Goal: Task Accomplishment & Management: Use online tool/utility

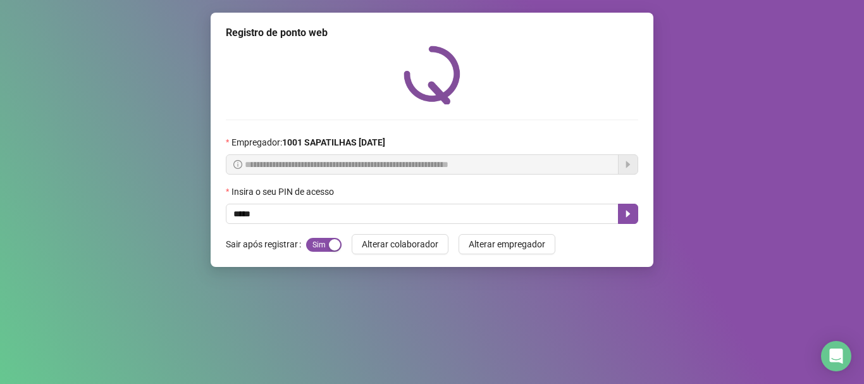
type input "*****"
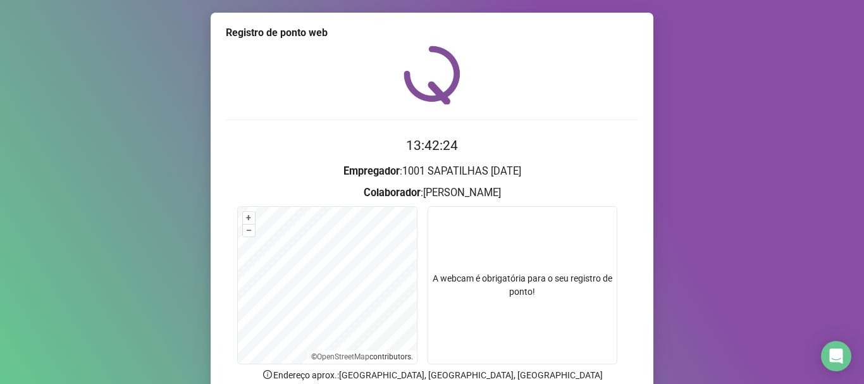
scroll to position [92, 0]
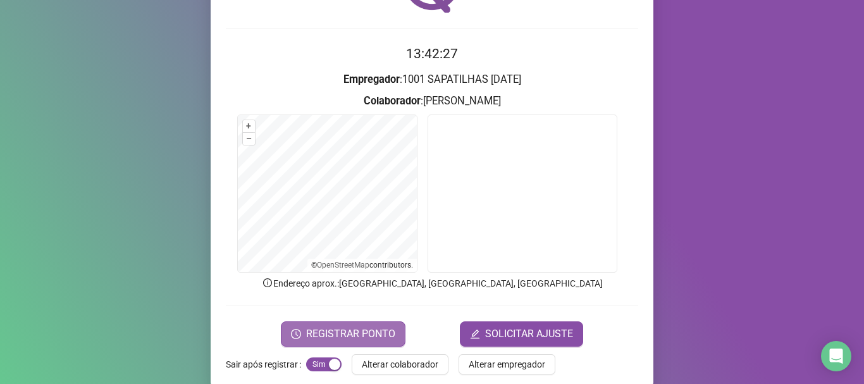
click at [346, 330] on span "REGISTRAR PONTO" at bounding box center [350, 333] width 89 height 15
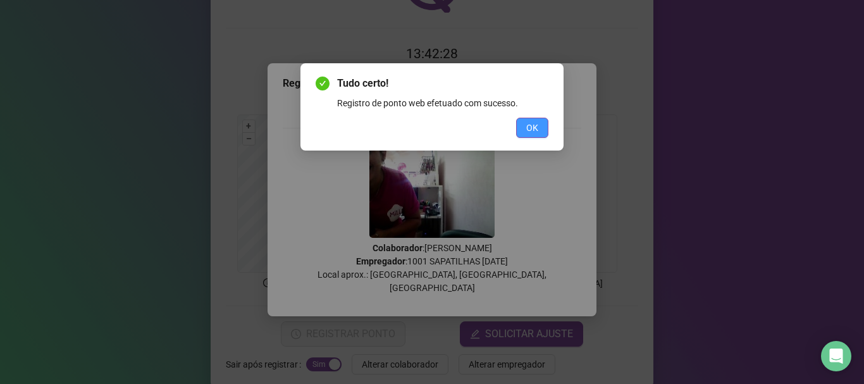
click at [529, 129] on span "OK" at bounding box center [532, 128] width 12 height 14
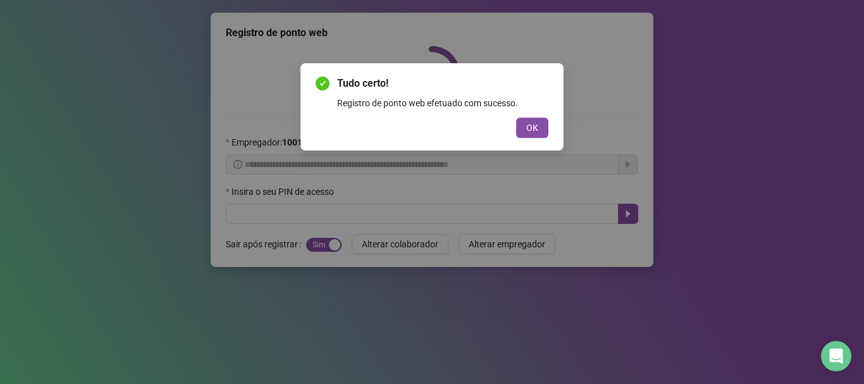
scroll to position [0, 0]
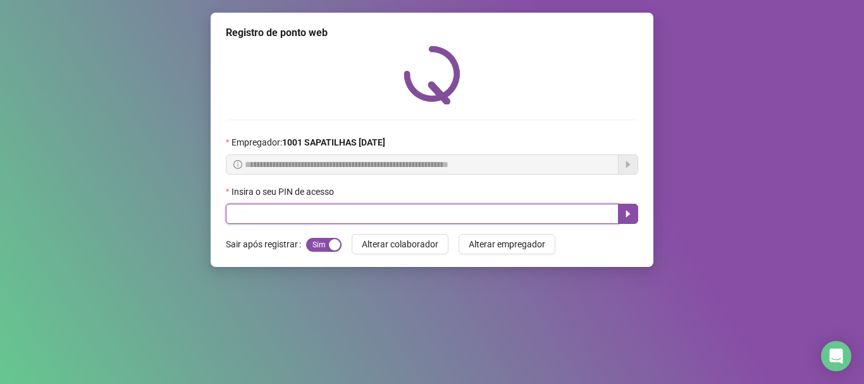
click at [358, 211] on input "text" at bounding box center [422, 214] width 393 height 20
click at [242, 218] on input "text" at bounding box center [422, 214] width 393 height 20
click at [359, 216] on input "text" at bounding box center [422, 214] width 393 height 20
type input "*****"
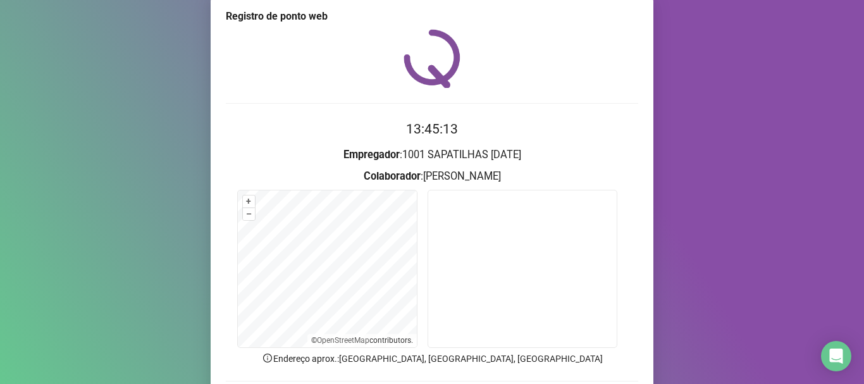
scroll to position [110, 0]
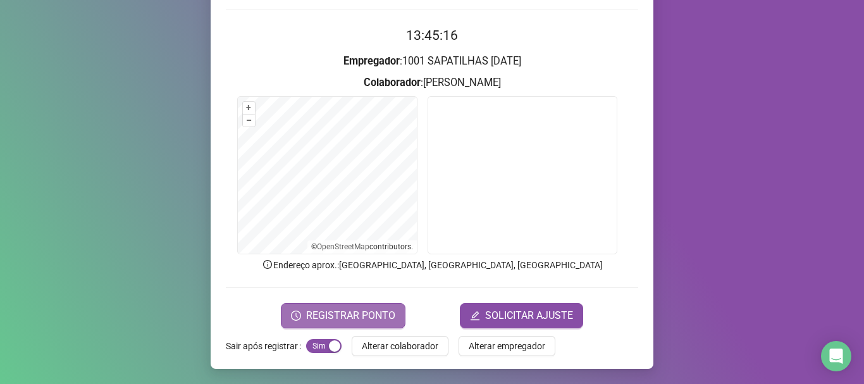
click at [354, 315] on span "REGISTRAR PONTO" at bounding box center [350, 315] width 89 height 15
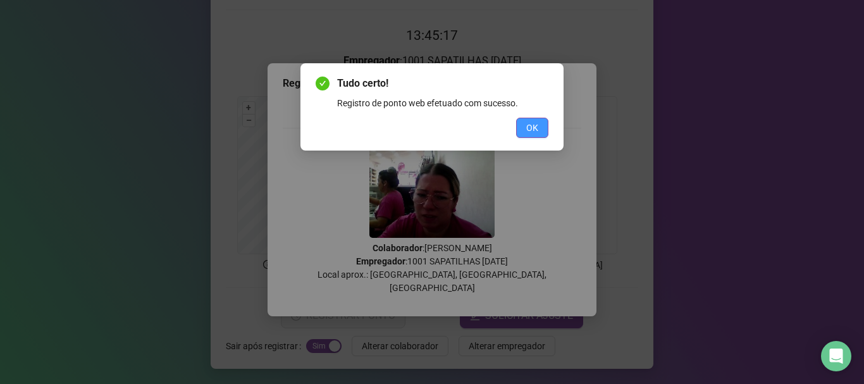
click at [529, 124] on span "OK" at bounding box center [532, 128] width 12 height 14
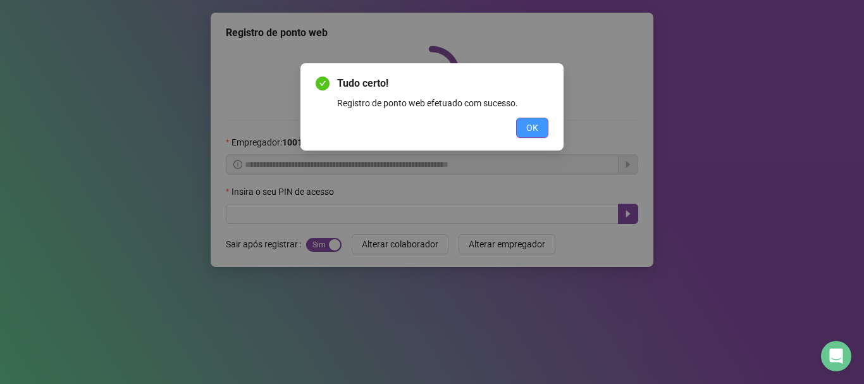
scroll to position [0, 0]
